Goal: Communication & Community: Answer question/provide support

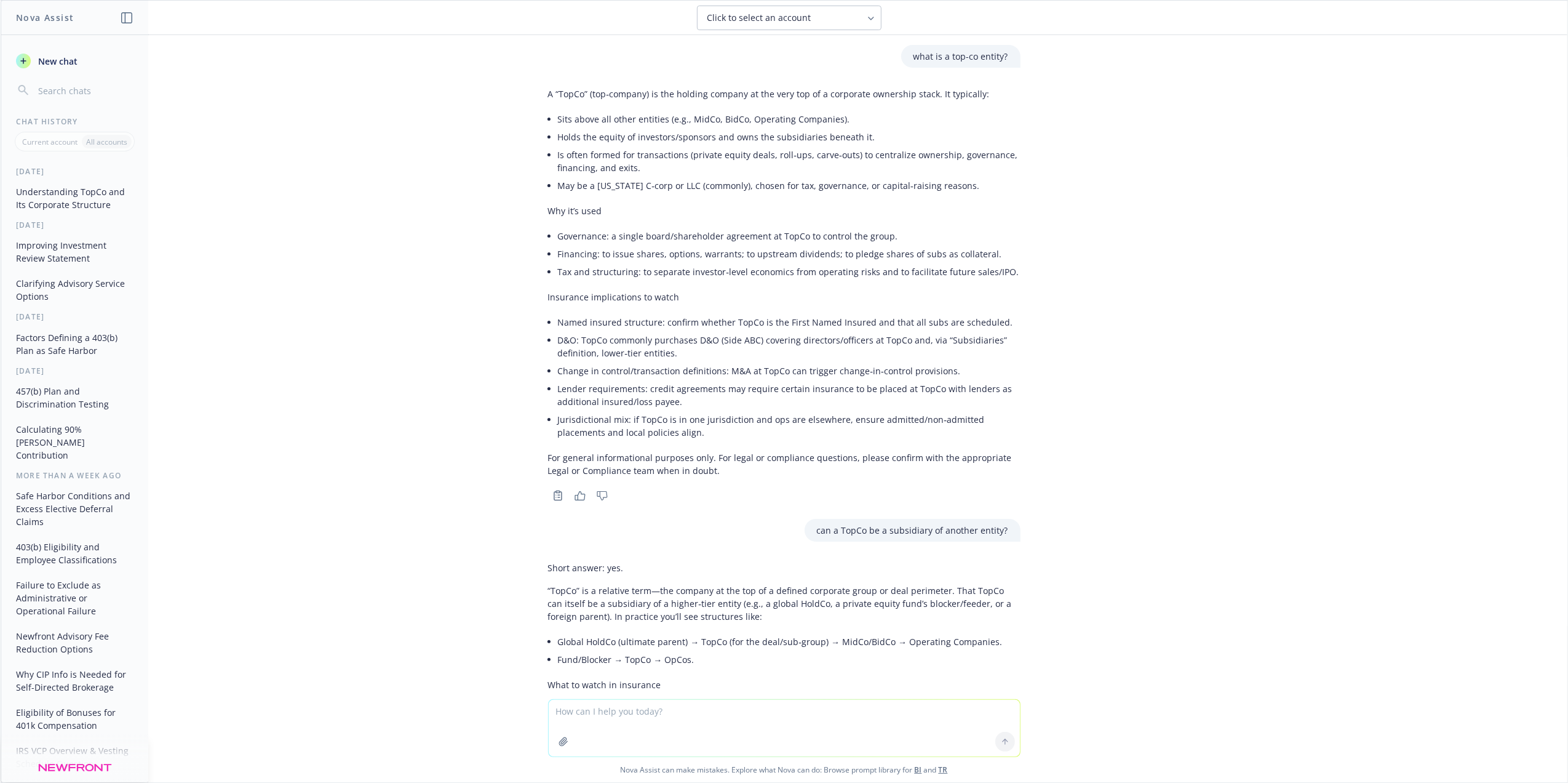
scroll to position [1147, 0]
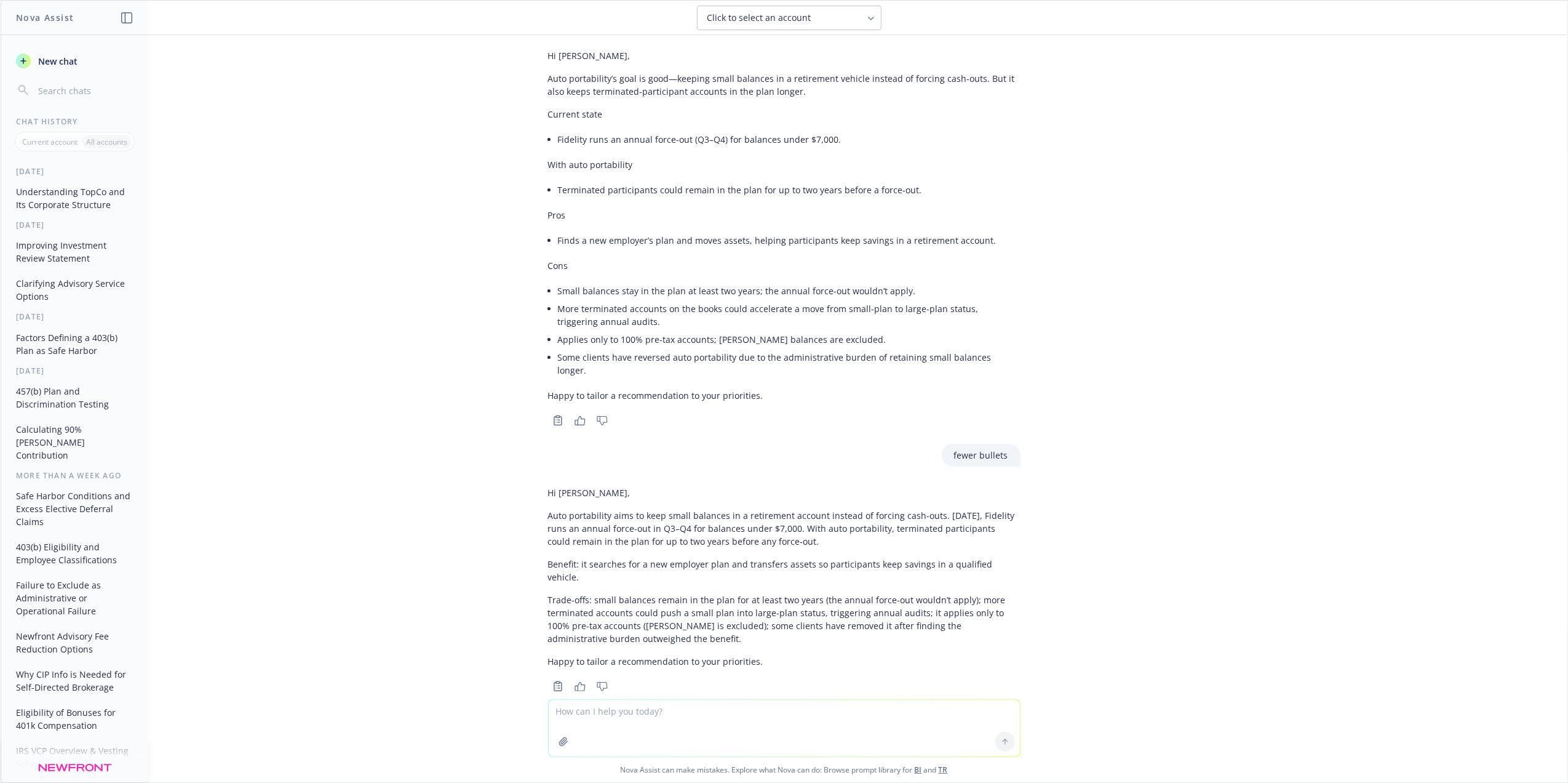
click at [566, 709] on textarea at bounding box center [784, 728] width 471 height 57
paste textarea "Newfront Retirement Services (“Newfront”) presented a review of the current sta…"
type textarea "clean this up: Newfront Retirement Services (“Newfront”) presented a review of …"
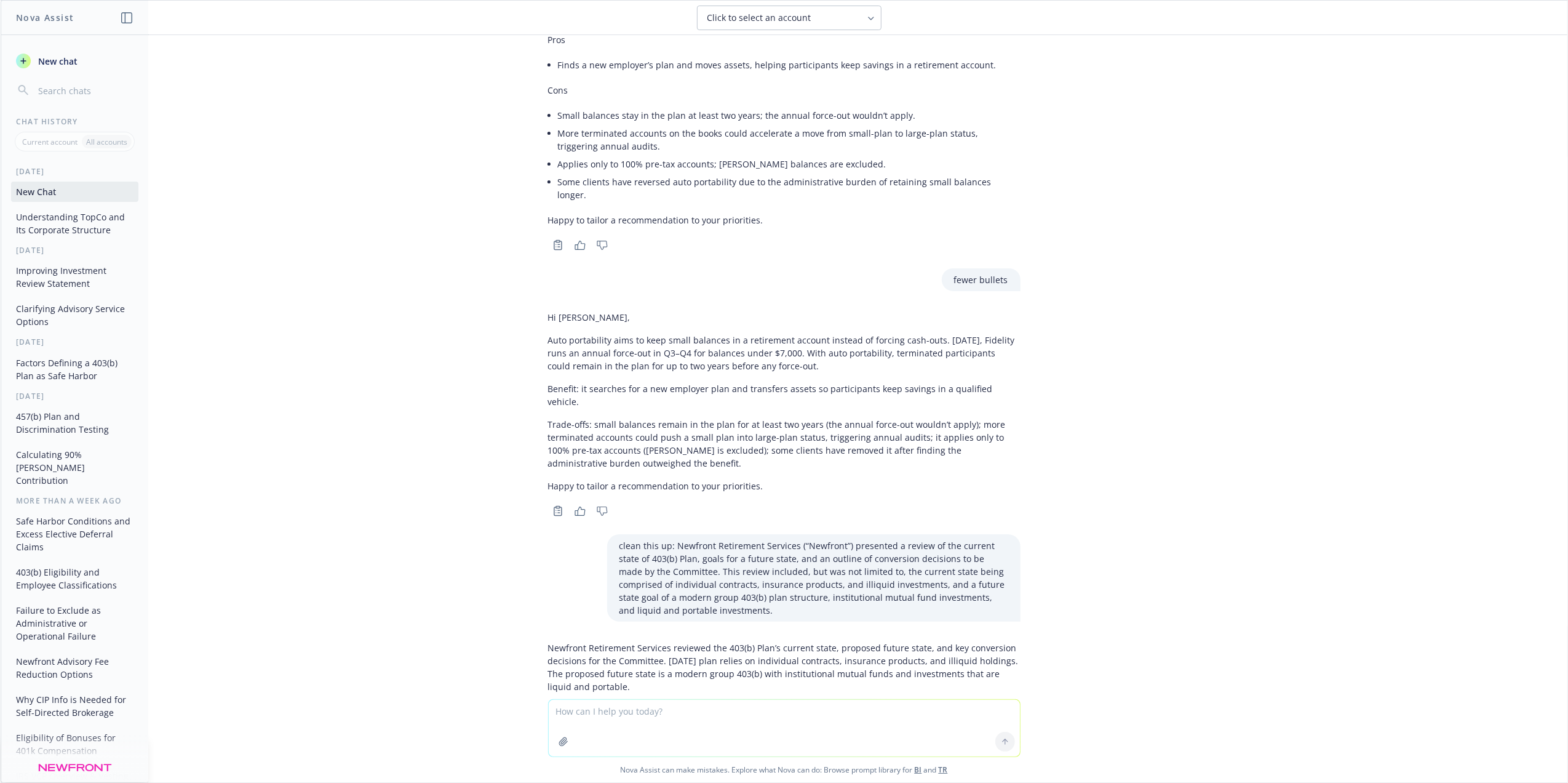
scroll to position [1347, 0]
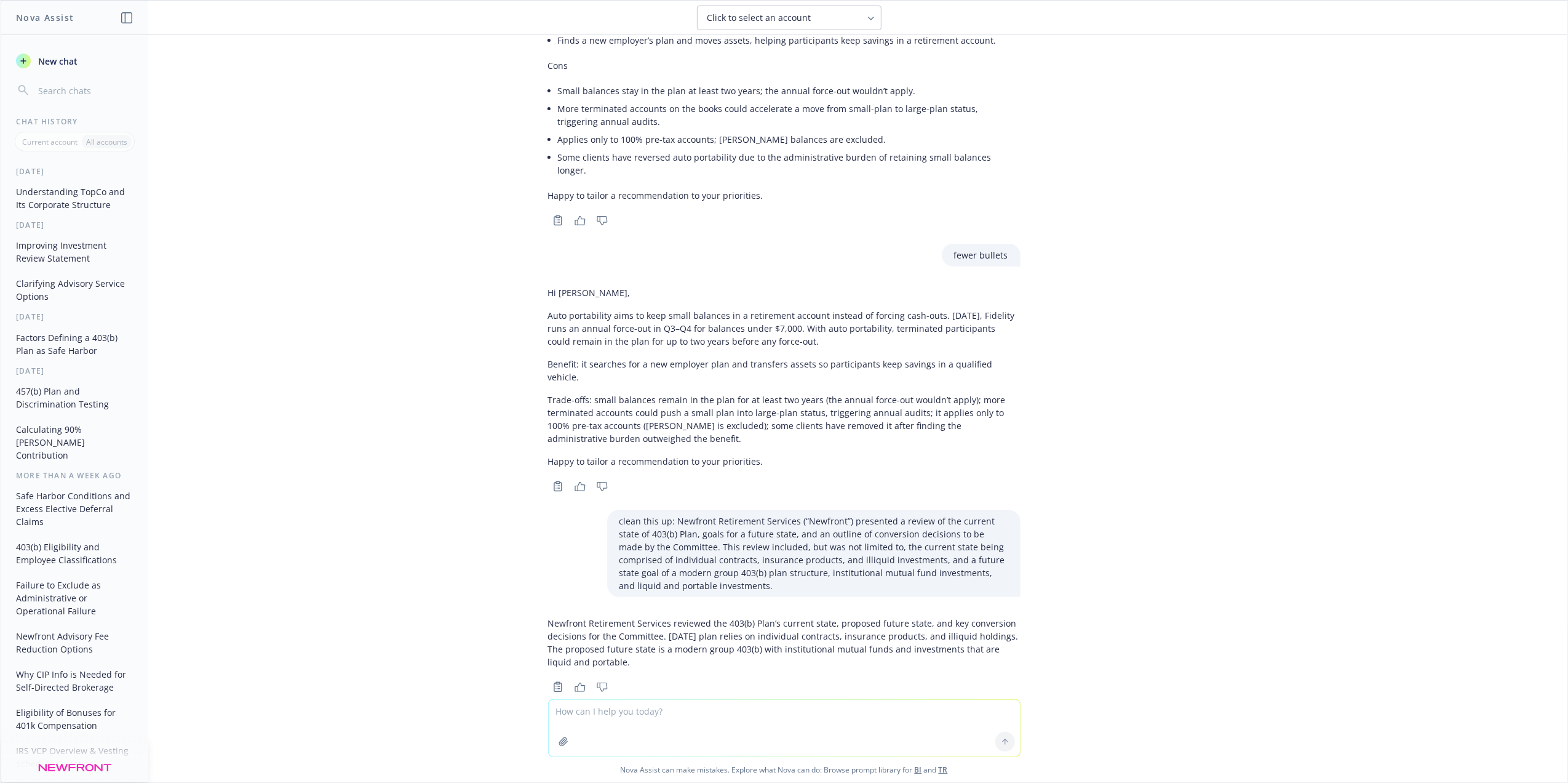
click at [582, 628] on p "Newfront Retirement Services reviewed the 403(b) Plan’s current state, proposed…" at bounding box center [784, 642] width 473 height 52
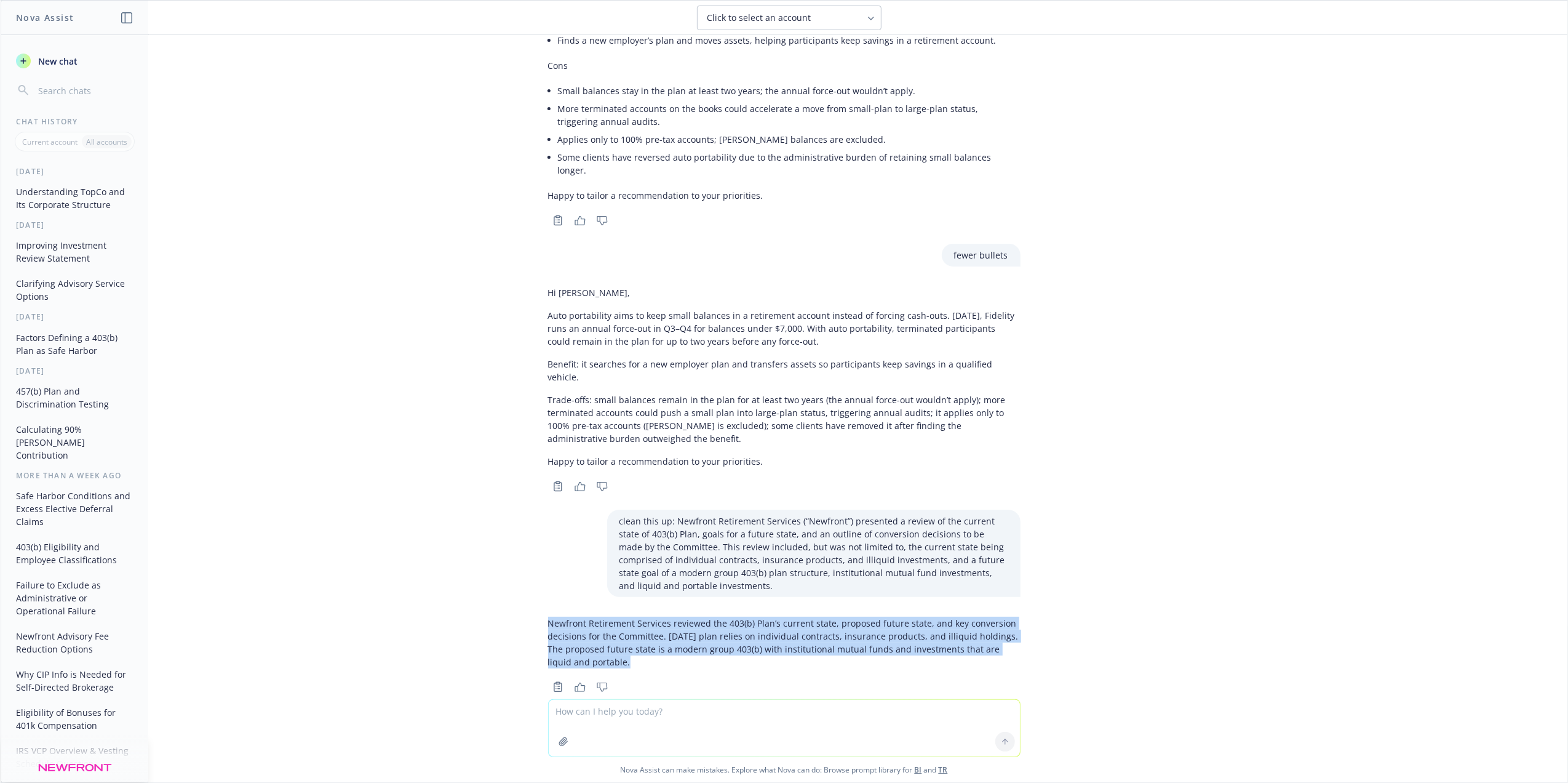
drag, startPoint x: 570, startPoint y: 636, endPoint x: 520, endPoint y: 592, distance: 66.6
click at [520, 592] on div "what is a top-co entity? A “TopCo” (top‑company) is the holding company at the …" at bounding box center [784, 367] width 1567 height 664
drag, startPoint x: 520, startPoint y: 592, endPoint x: 577, endPoint y: 598, distance: 57.3
copy p "Newfront Retirement Services reviewed the 403(b) Plan’s current state, proposed…"
